Goal: Task Accomplishment & Management: Use online tool/utility

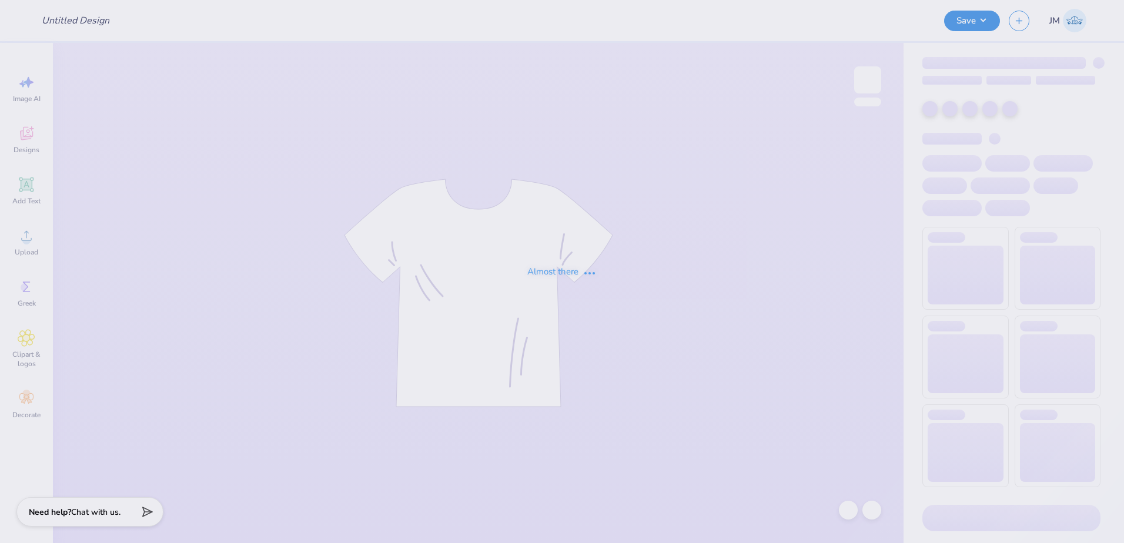
type input "[PERSON_NAME] : [GEOGRAPHIC_DATA]"
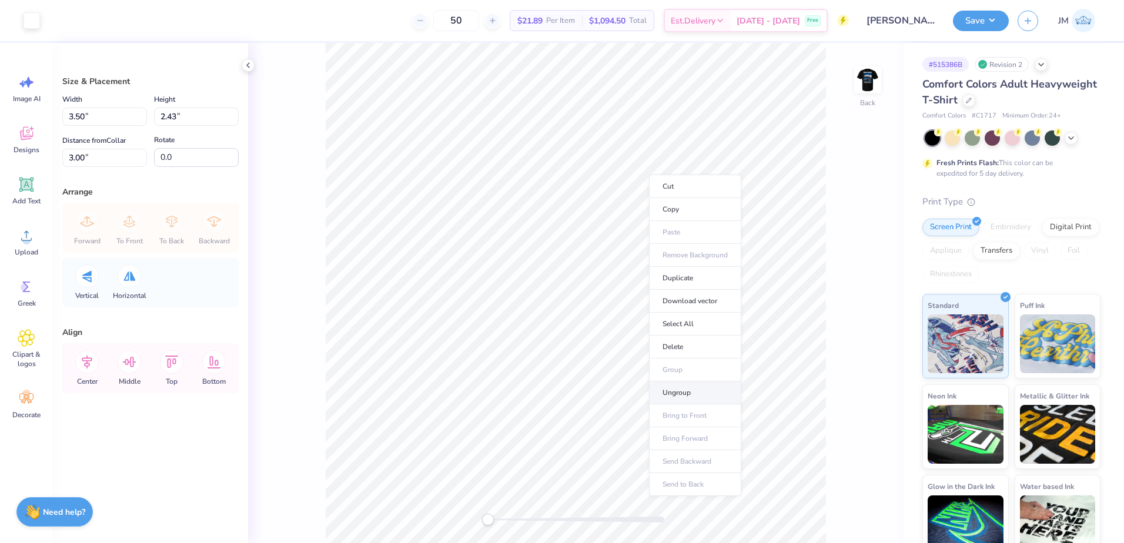
click at [680, 392] on li "Ungroup" at bounding box center [695, 393] width 92 height 23
click at [530, 515] on div at bounding box center [576, 520] width 176 height 12
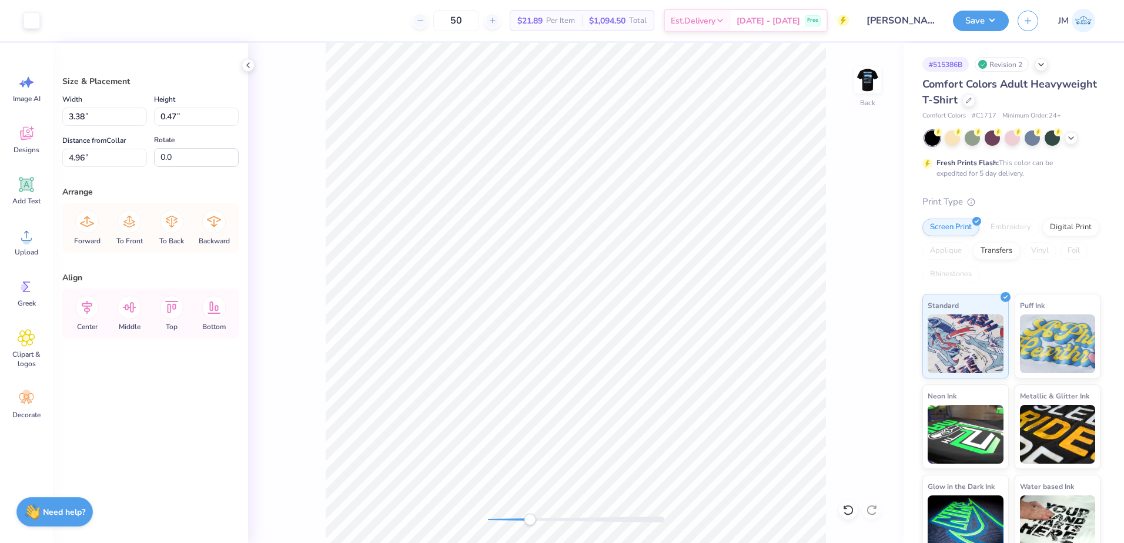
type input "4.48"
click at [588, 412] on li "Group" at bounding box center [602, 414] width 92 height 23
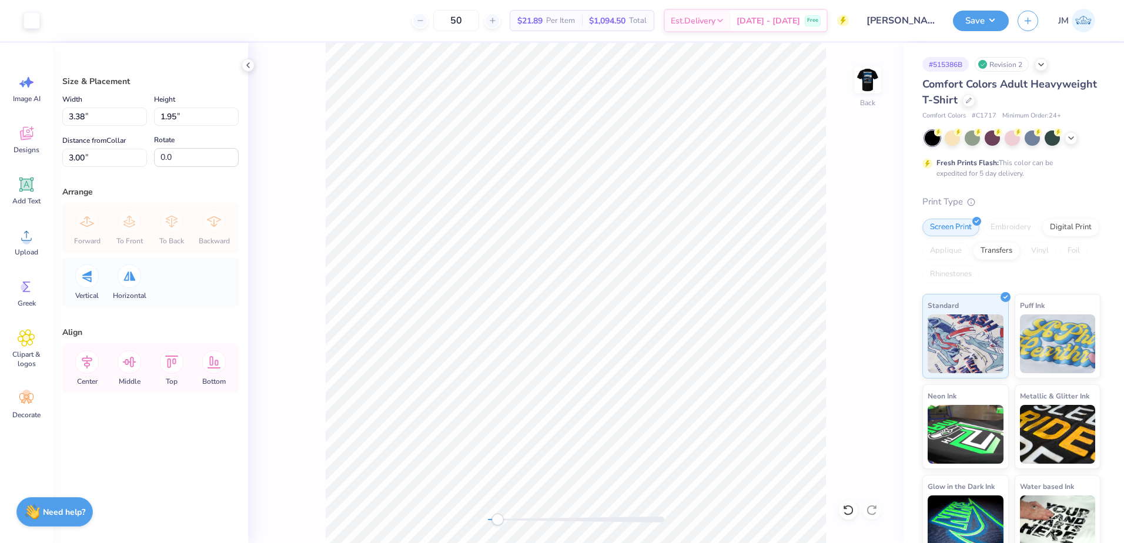
drag, startPoint x: 512, startPoint y: 519, endPoint x: 495, endPoint y: 516, distance: 17.2
click at [495, 517] on div at bounding box center [576, 520] width 176 height 6
click at [96, 113] on input "3.38" at bounding box center [104, 117] width 85 height 18
type input "3.50"
type input "2.02"
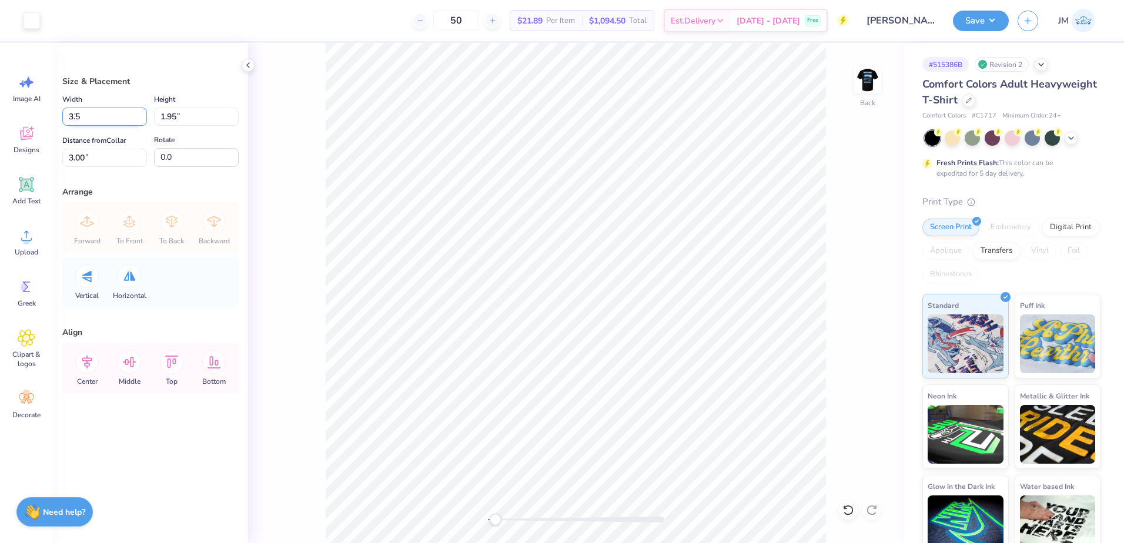
type input "2.97"
click at [122, 155] on input "2.97" at bounding box center [104, 158] width 85 height 18
type input "3"
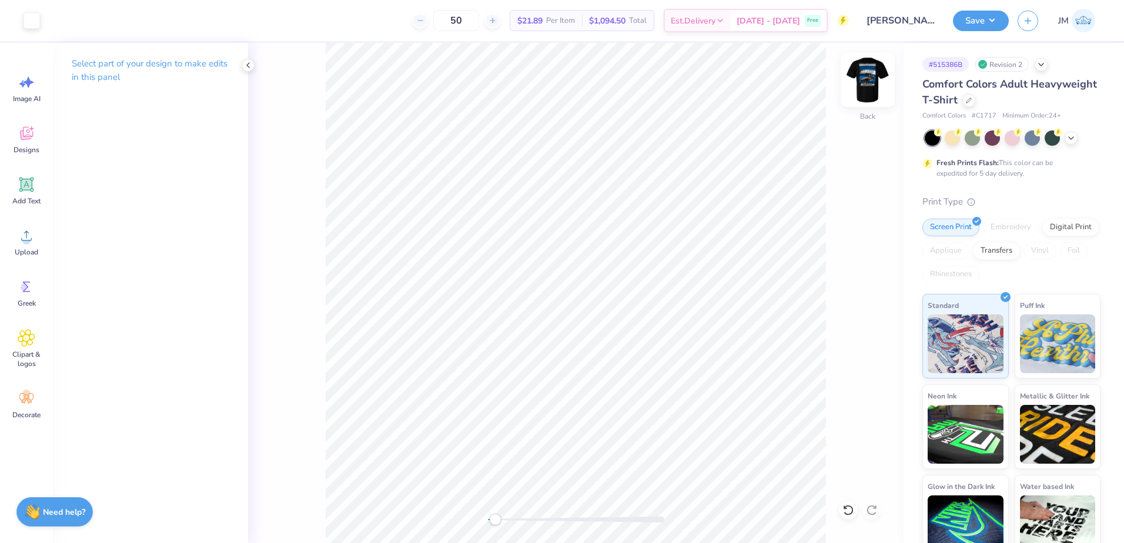
click at [880, 74] on img at bounding box center [867, 79] width 47 height 47
click at [38, 250] on span "Upload" at bounding box center [27, 252] width 24 height 9
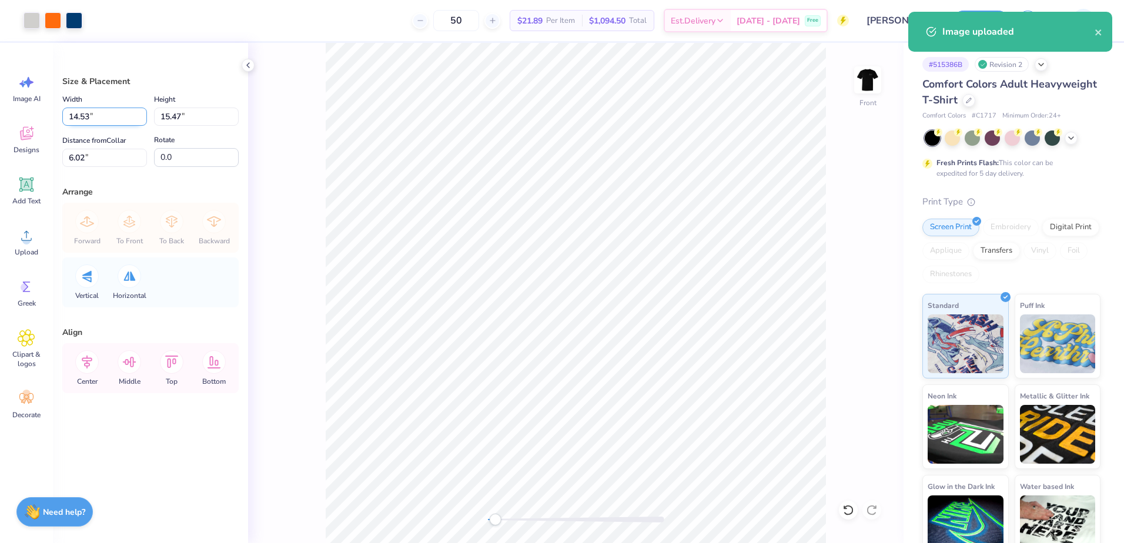
click at [103, 117] on input "14.53" at bounding box center [104, 117] width 85 height 18
type input "12.00"
type input "12.77"
type input "7.36"
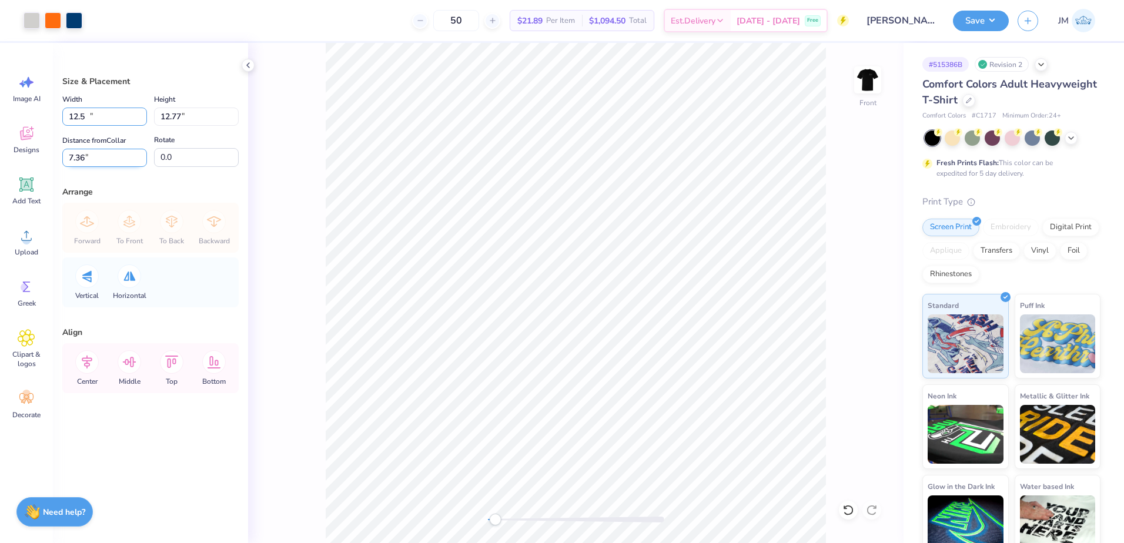
type input "12.50"
type input "13.31"
click at [96, 156] on input "7.10" at bounding box center [104, 158] width 85 height 18
type input "3"
click at [92, 365] on icon at bounding box center [87, 362] width 24 height 24
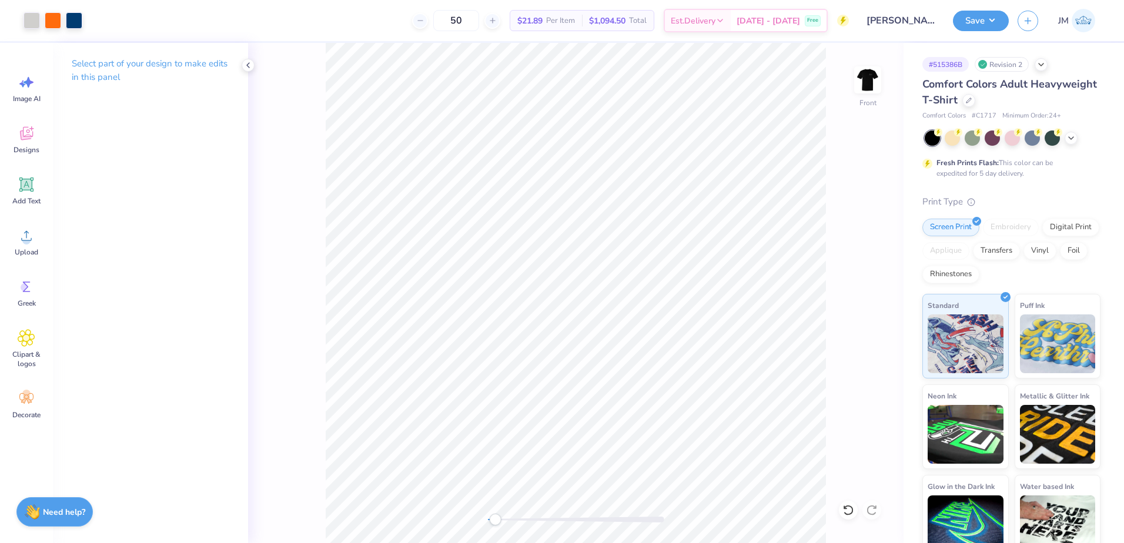
click at [24, 187] on icon at bounding box center [26, 185] width 14 height 14
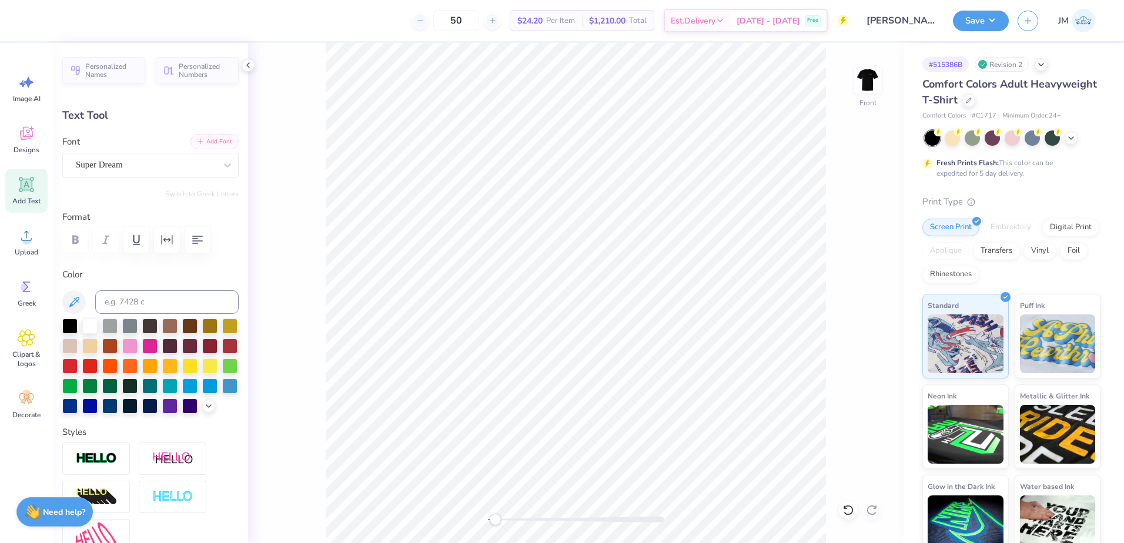
click at [207, 145] on button "Add Font" at bounding box center [215, 141] width 48 height 15
click at [124, 302] on input at bounding box center [166, 302] width 143 height 24
type input "Cool Gray"
click at [204, 410] on icon at bounding box center [208, 404] width 9 height 9
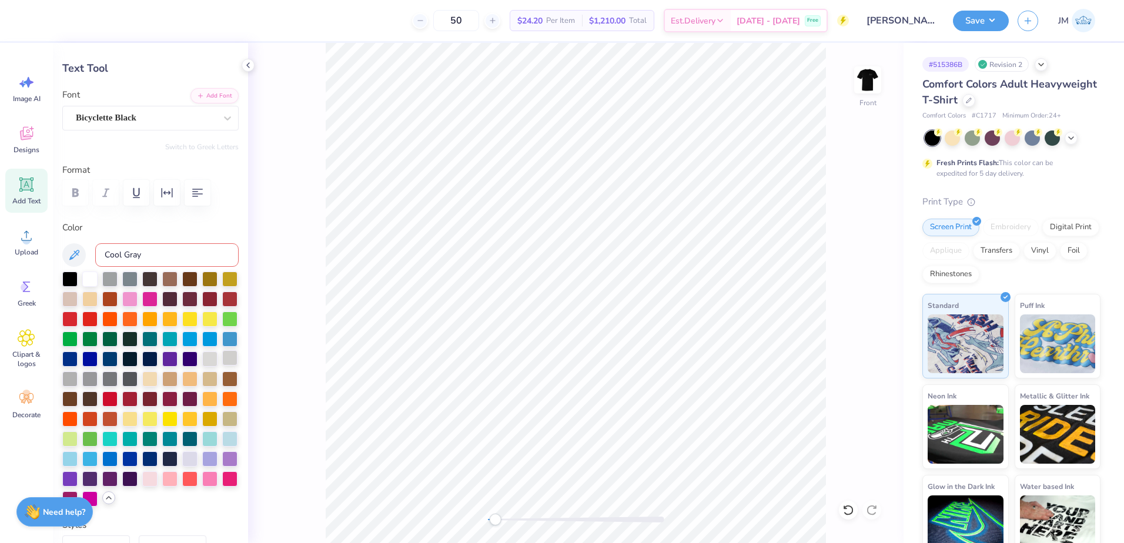
scroll to position [196, 0]
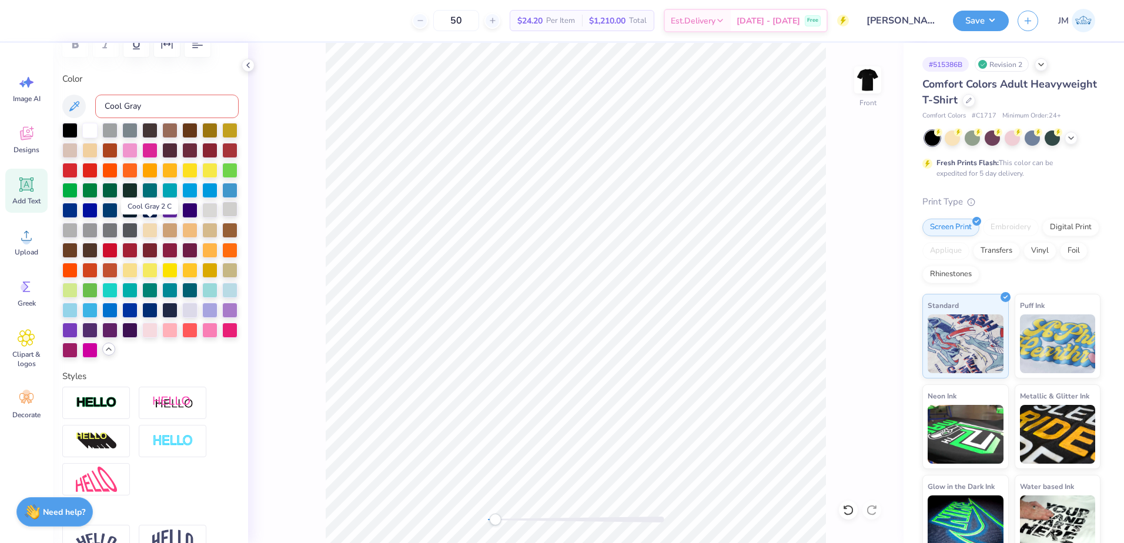
click at [222, 217] on div at bounding box center [229, 209] width 15 height 15
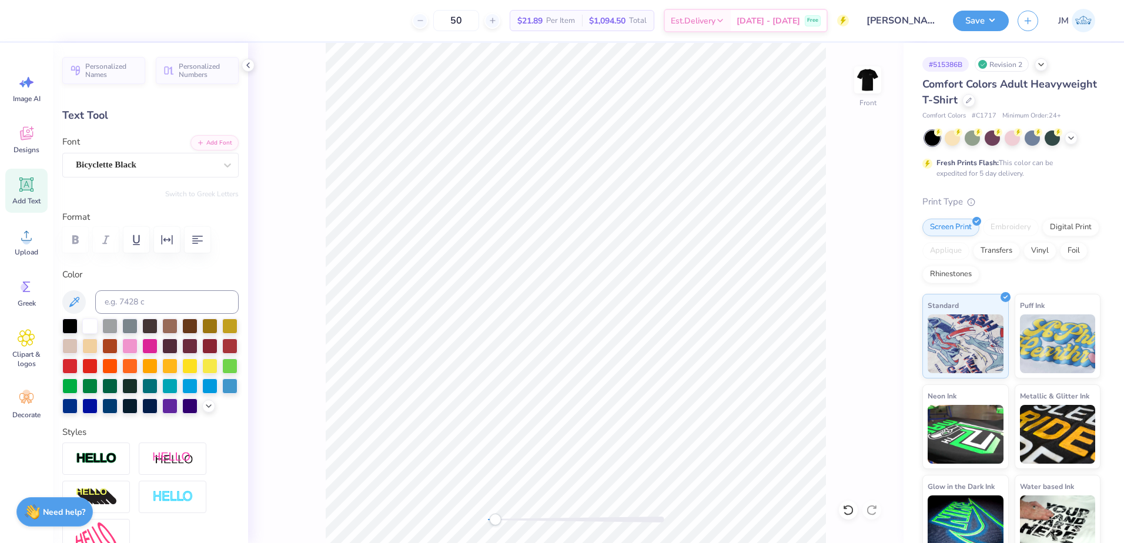
type textarea "MOTORSPORTS"
type input "14.53"
type input "1.23"
type input "15.35"
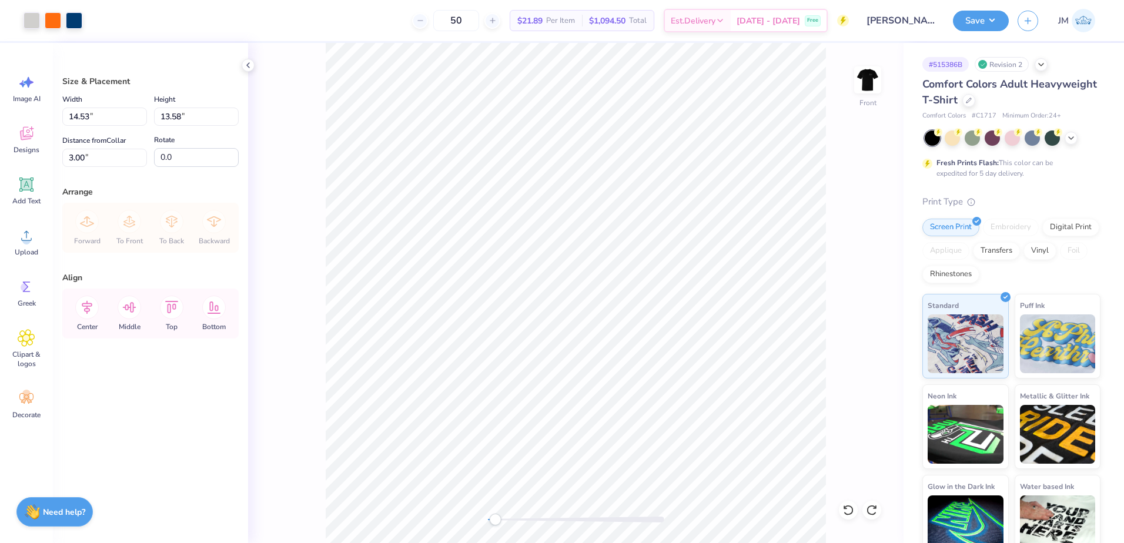
type input "14.53"
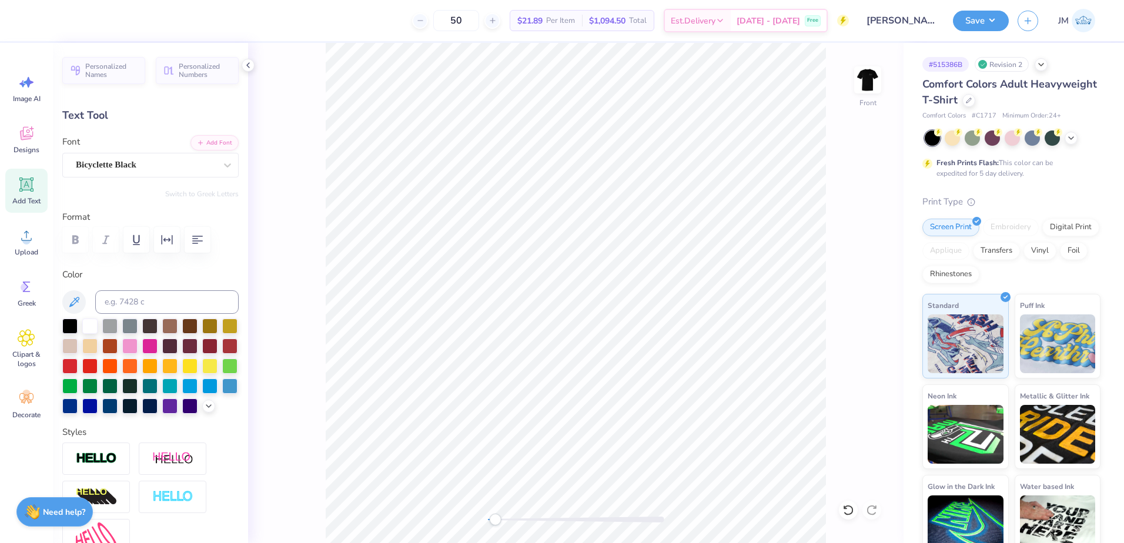
type input "9.20"
type input "0.78"
type input "15.80"
type input "9.97"
type input "0.84"
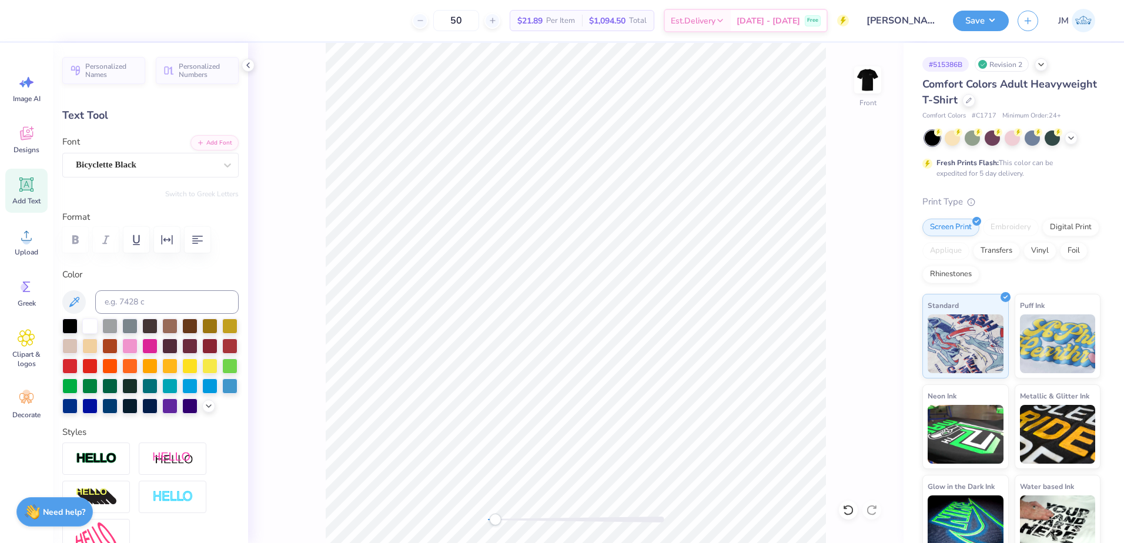
type input "15.46"
click at [513, 520] on div at bounding box center [576, 520] width 176 height 6
click at [480, 522] on div "Front" at bounding box center [576, 293] width 656 height 500
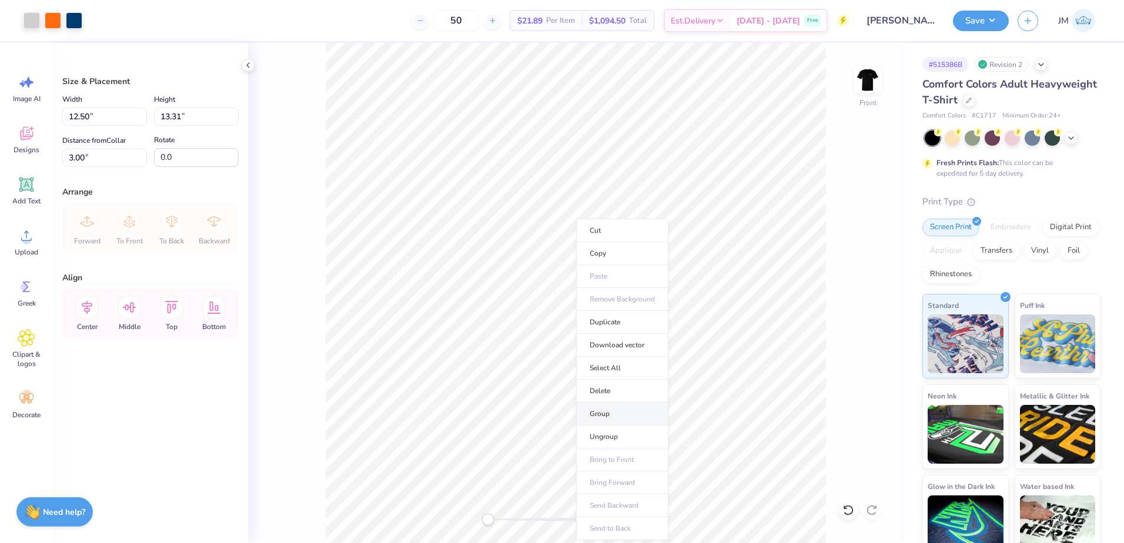
click at [602, 411] on li "Group" at bounding box center [622, 414] width 92 height 23
click at [86, 308] on icon at bounding box center [87, 308] width 24 height 24
click at [871, 79] on img at bounding box center [867, 79] width 47 height 47
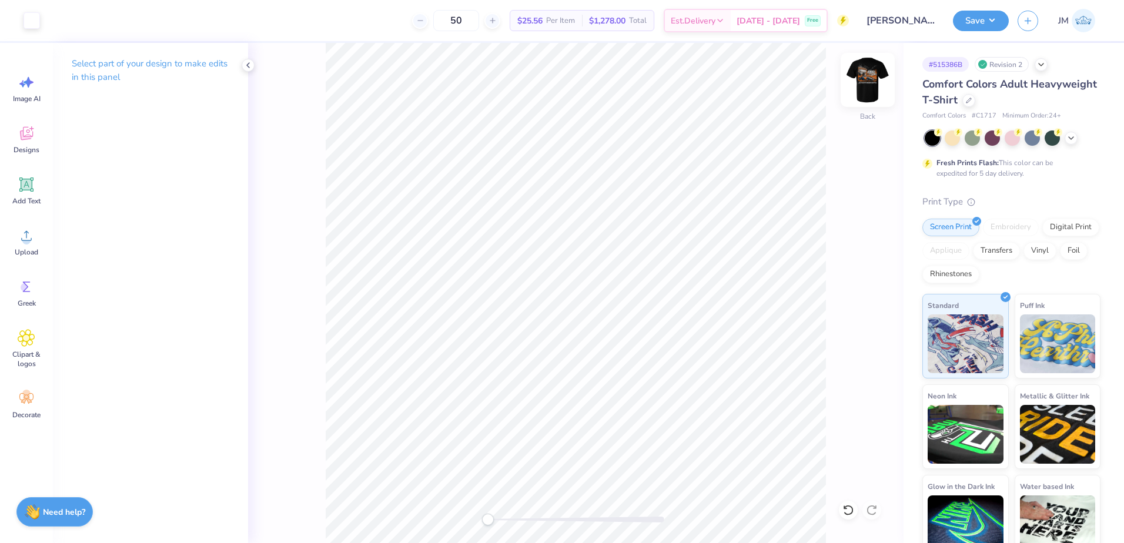
click at [869, 88] on img at bounding box center [867, 79] width 47 height 47
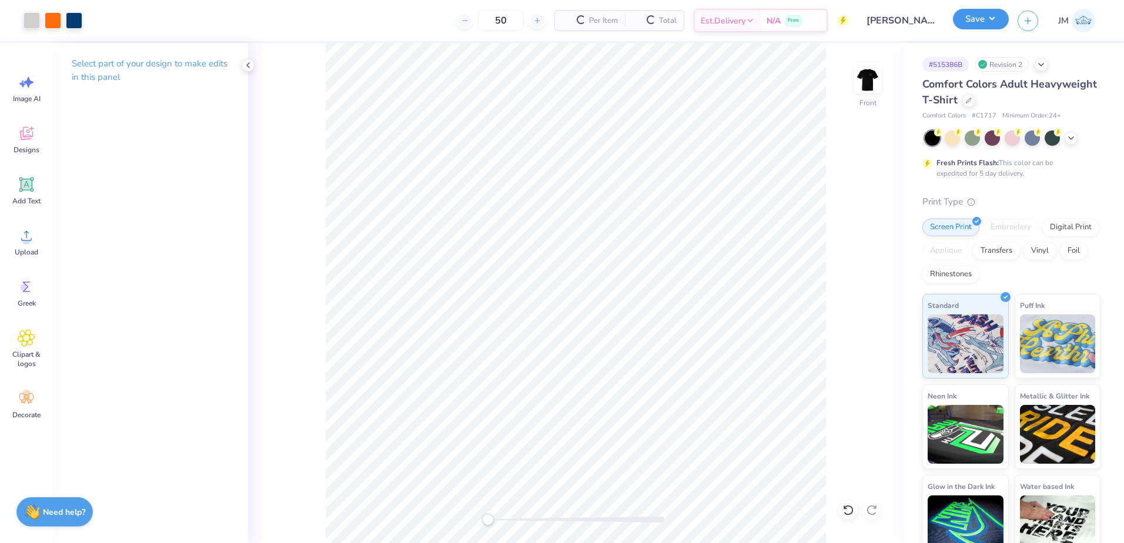
click at [995, 24] on button "Save" at bounding box center [981, 19] width 56 height 21
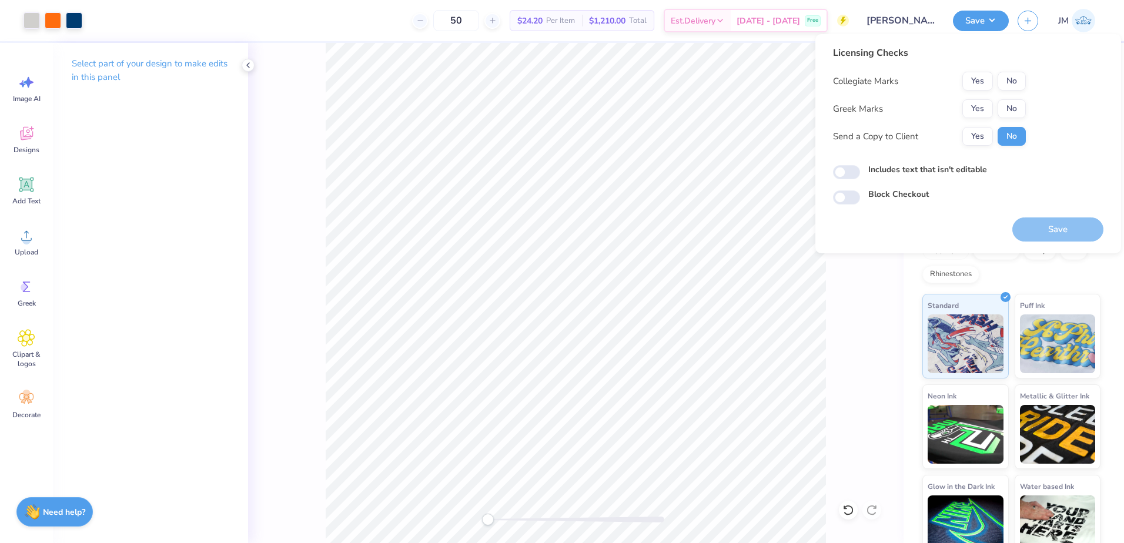
click at [1007, 98] on div "Collegiate Marks Yes No Greek Marks Yes No Send a Copy to Client Yes No" at bounding box center [929, 109] width 193 height 74
click at [1007, 100] on button "No" at bounding box center [1012, 108] width 28 height 19
click at [1013, 74] on button "No" at bounding box center [1012, 81] width 28 height 19
click at [1048, 236] on button "Save" at bounding box center [1058, 230] width 91 height 24
